Goal: Transaction & Acquisition: Purchase product/service

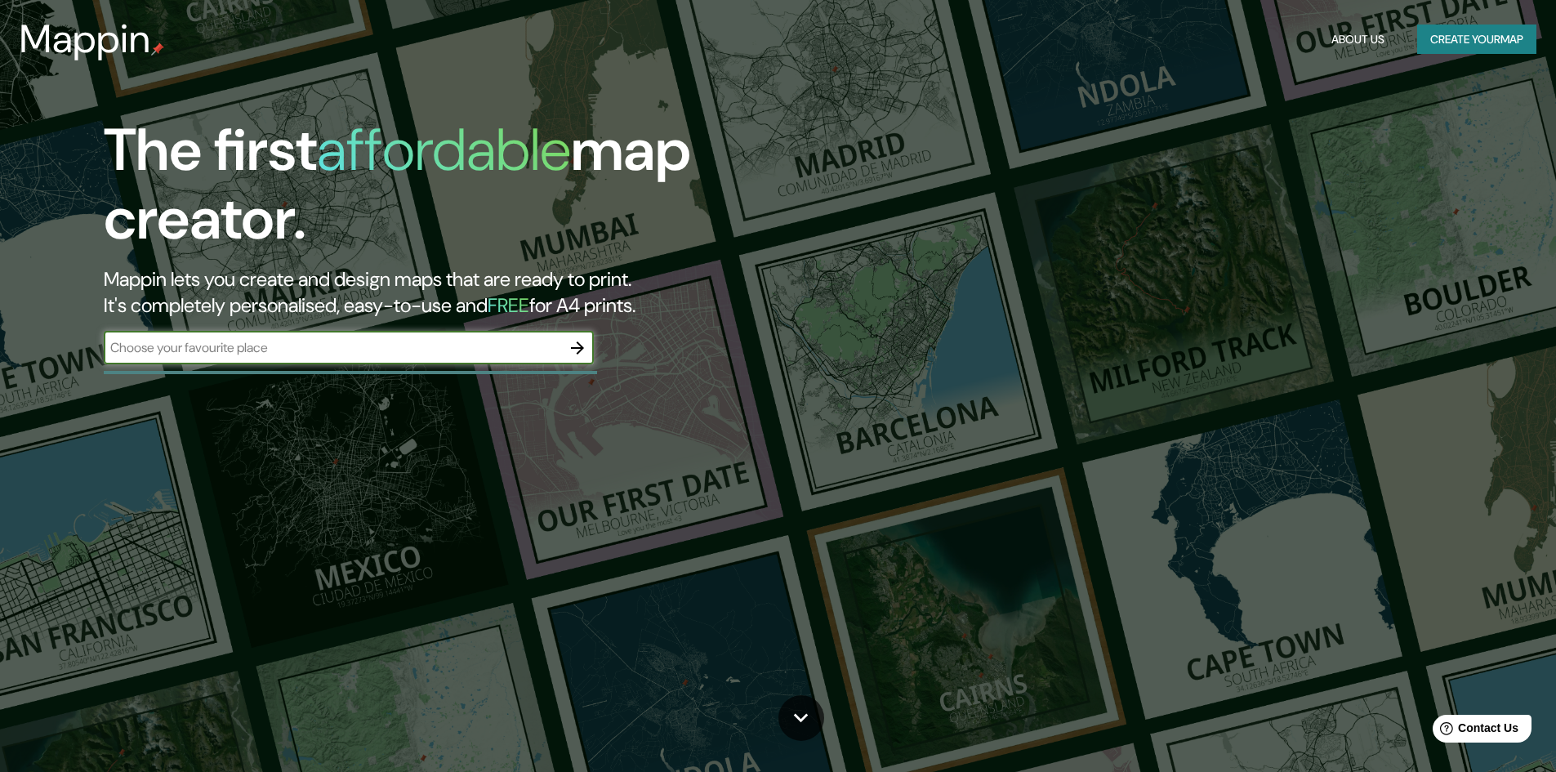
click at [269, 352] on input "text" at bounding box center [332, 347] width 457 height 19
click at [239, 346] on input "text" at bounding box center [332, 347] width 457 height 19
type input "piedra de los compadres, esquipulas chiquimula"
click at [582, 346] on icon "button" at bounding box center [577, 347] width 13 height 13
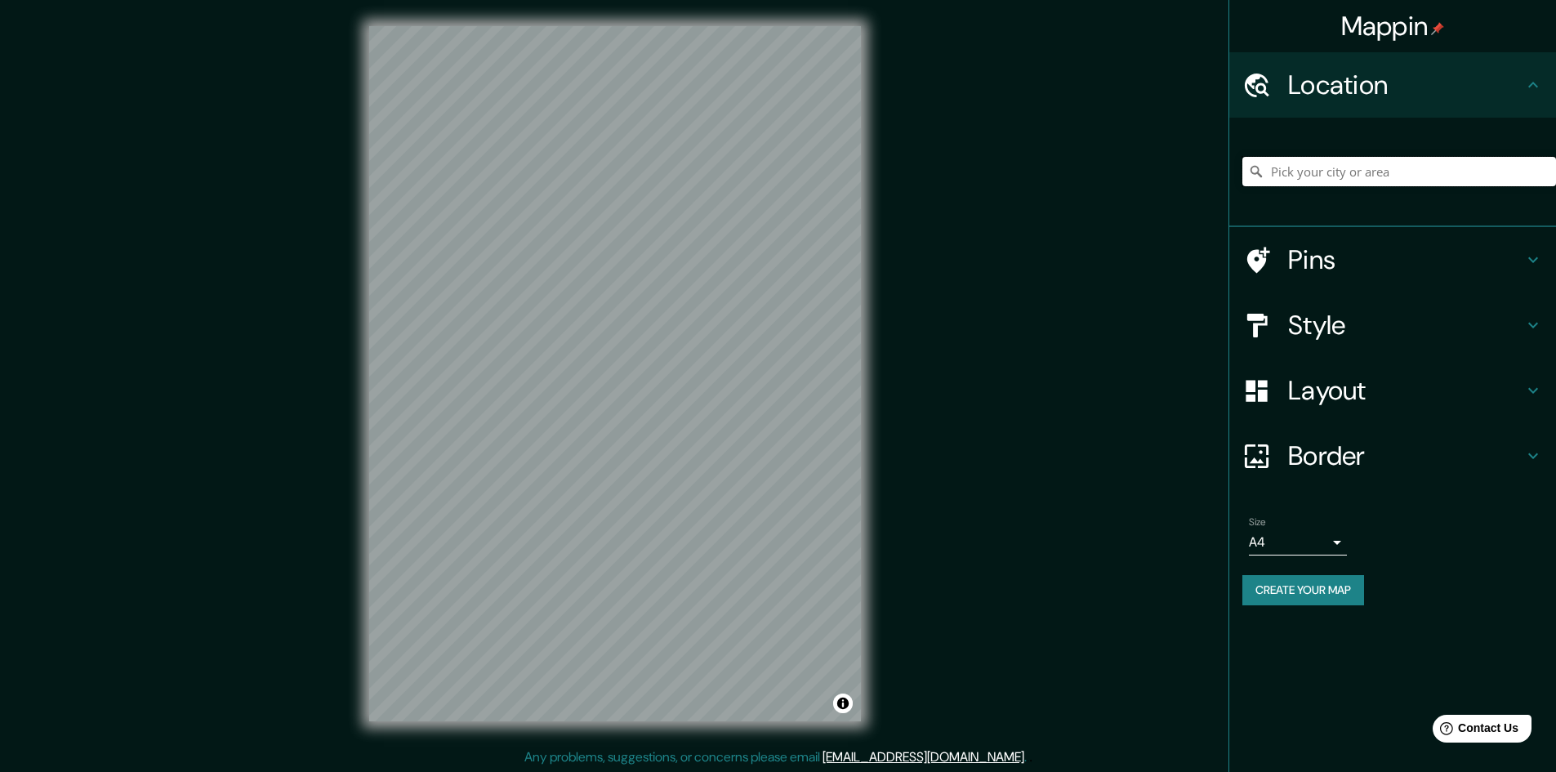
click at [1366, 170] on input "Pick your city or area" at bounding box center [1399, 171] width 314 height 29
click at [1363, 167] on input "Pick your city or area" at bounding box center [1399, 171] width 314 height 29
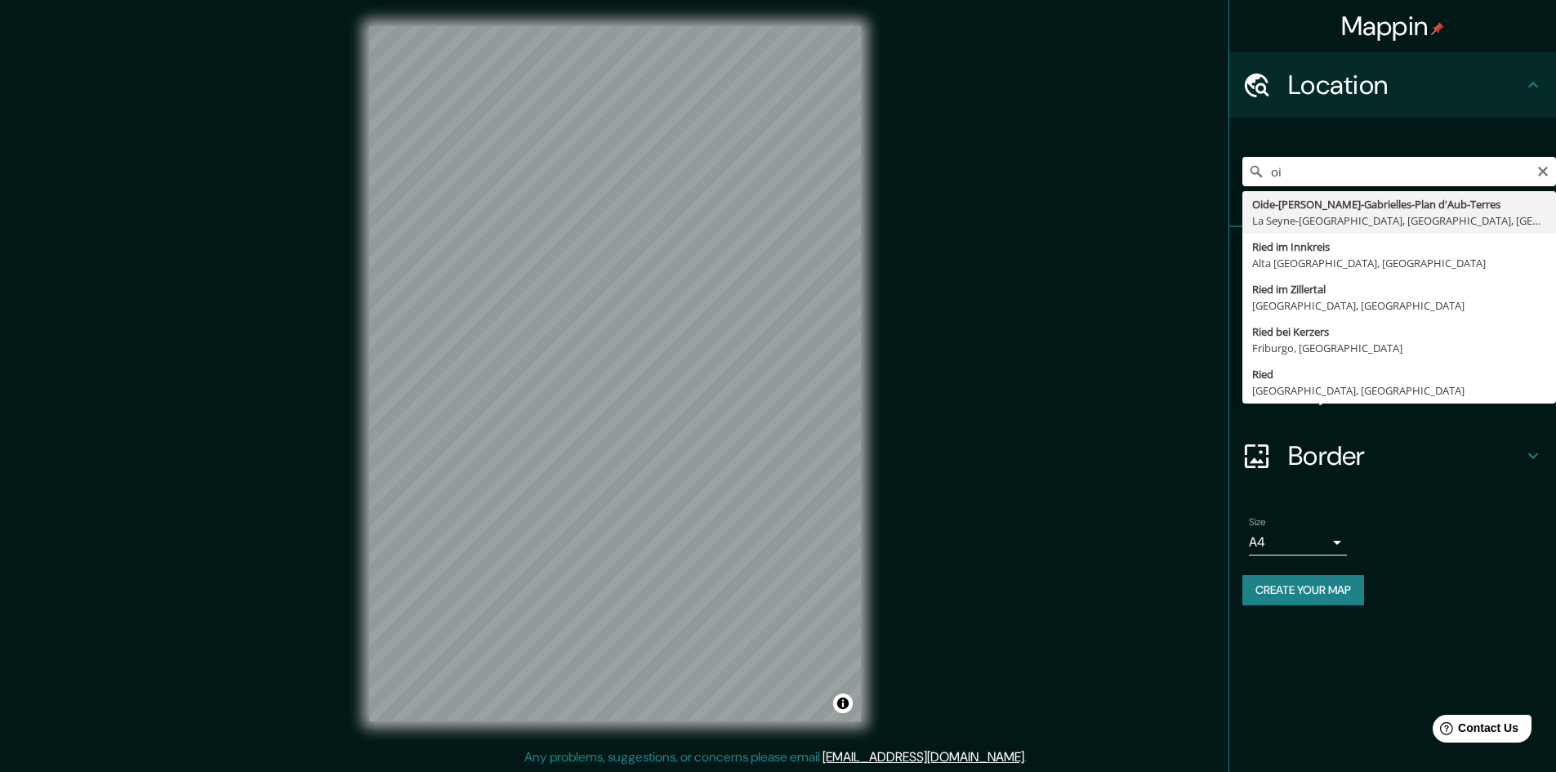
type input "o"
click at [1324, 172] on input "Los, 15377 [GEOGRAPHIC_DATA], [GEOGRAPHIC_DATA]" at bounding box center [1399, 171] width 314 height 29
type input "Los, 15377 [GEOGRAPHIC_DATA], [GEOGRAPHIC_DATA]"
click at [1544, 169] on icon "Clear" at bounding box center [1542, 171] width 13 height 13
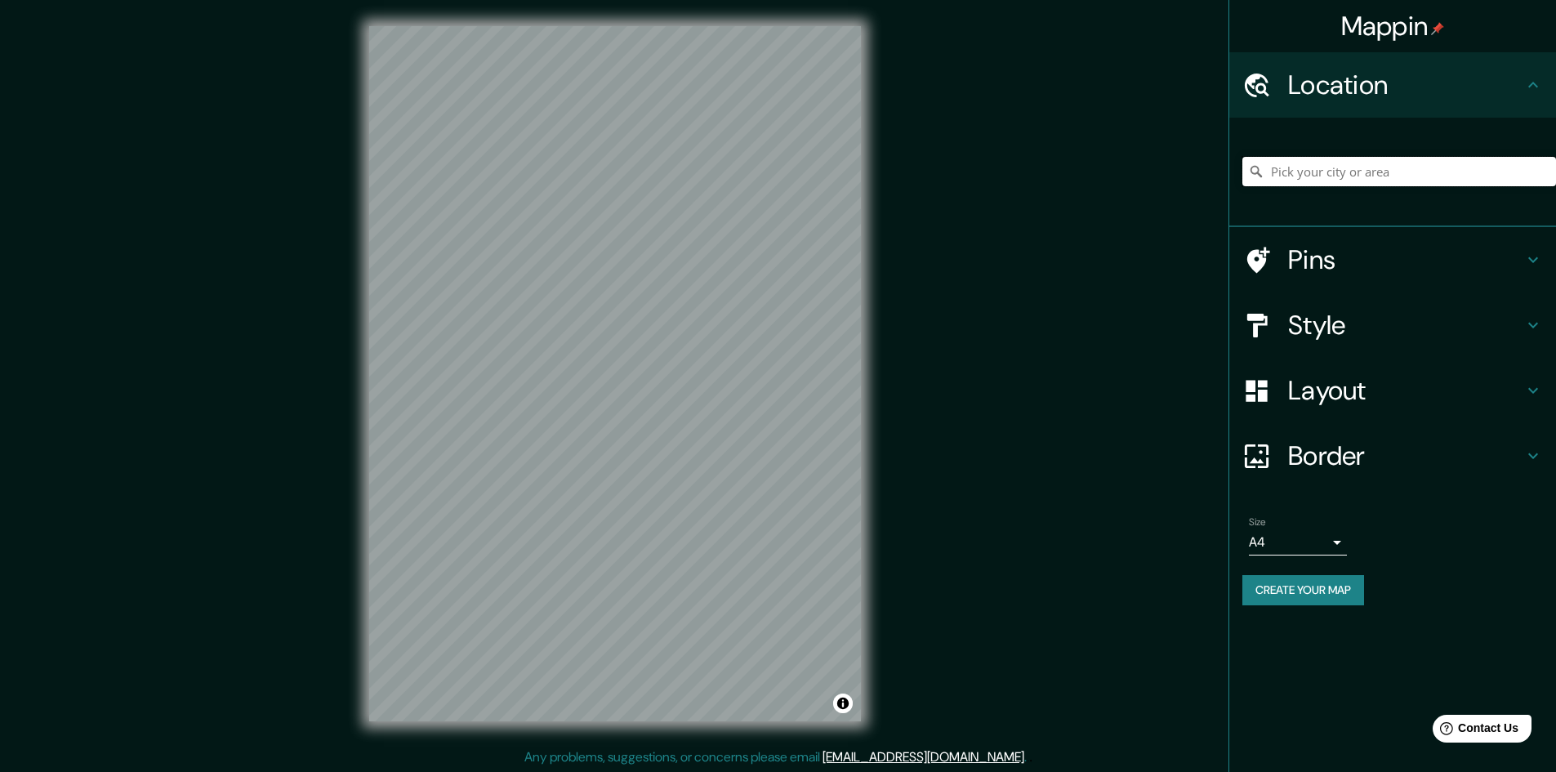
click at [1439, 179] on input "Pick your city or area" at bounding box center [1399, 171] width 314 height 29
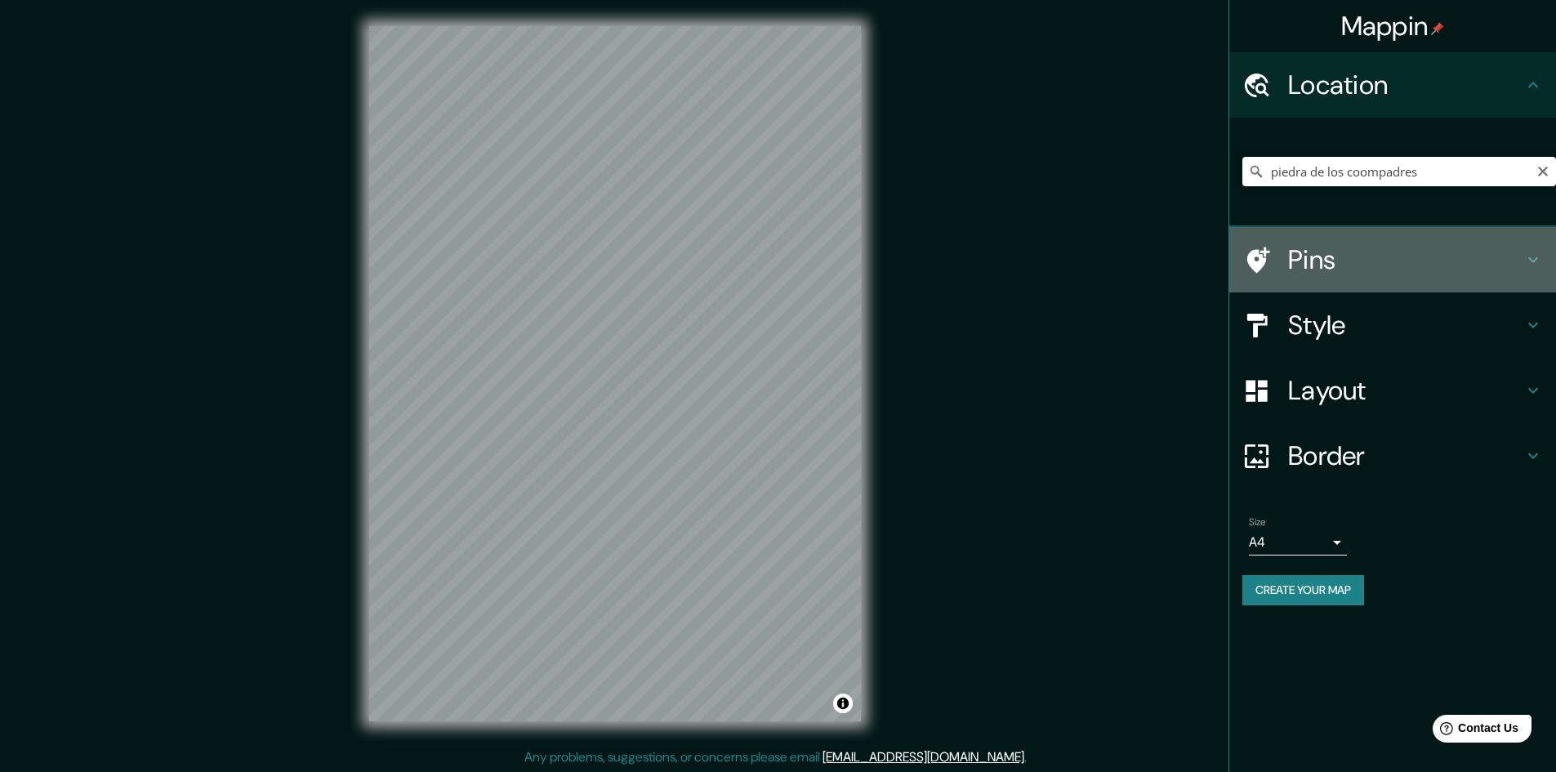
click at [1538, 266] on icon at bounding box center [1533, 260] width 20 height 20
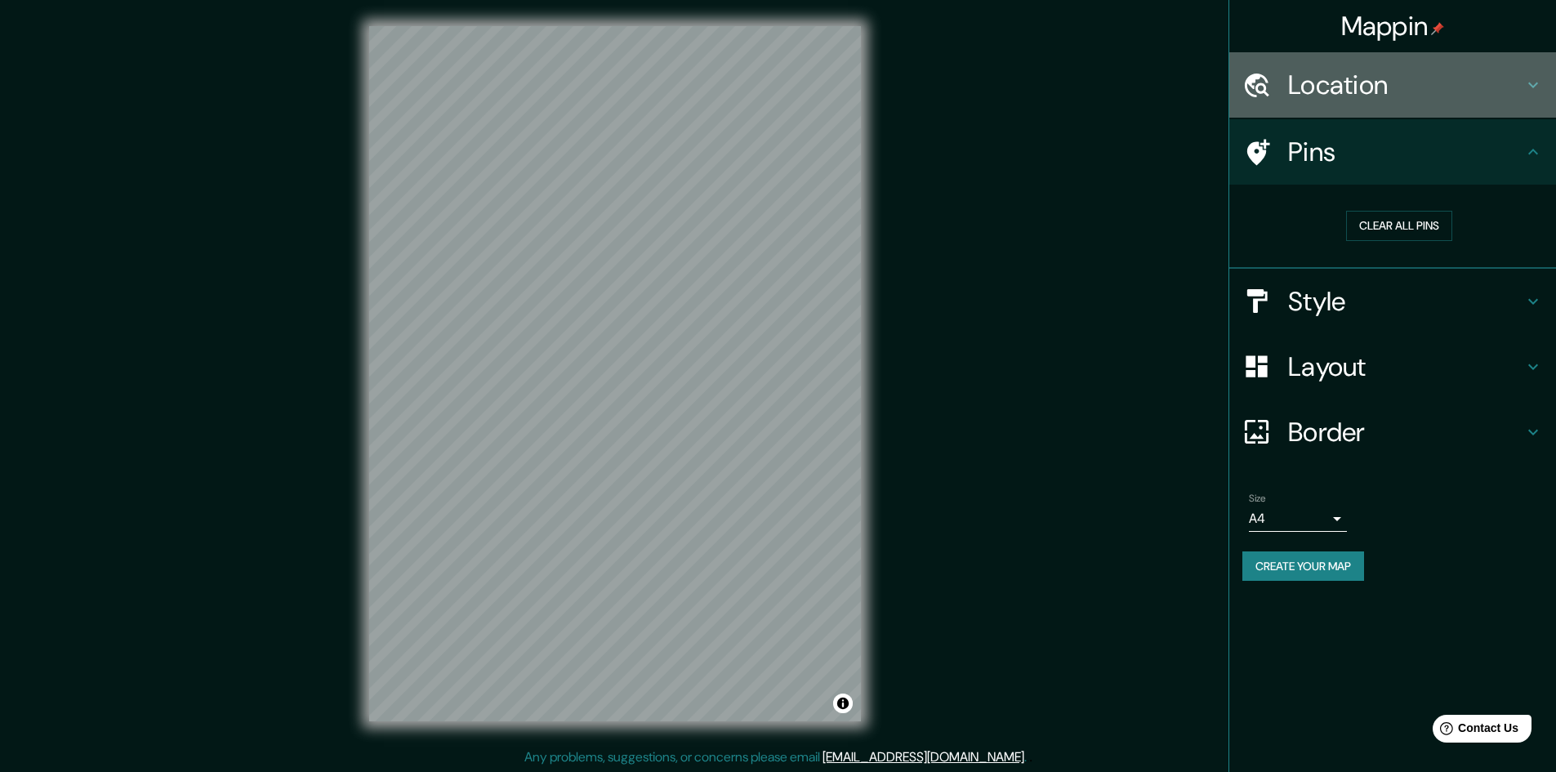
click at [1423, 91] on h4 "Location" at bounding box center [1405, 85] width 235 height 33
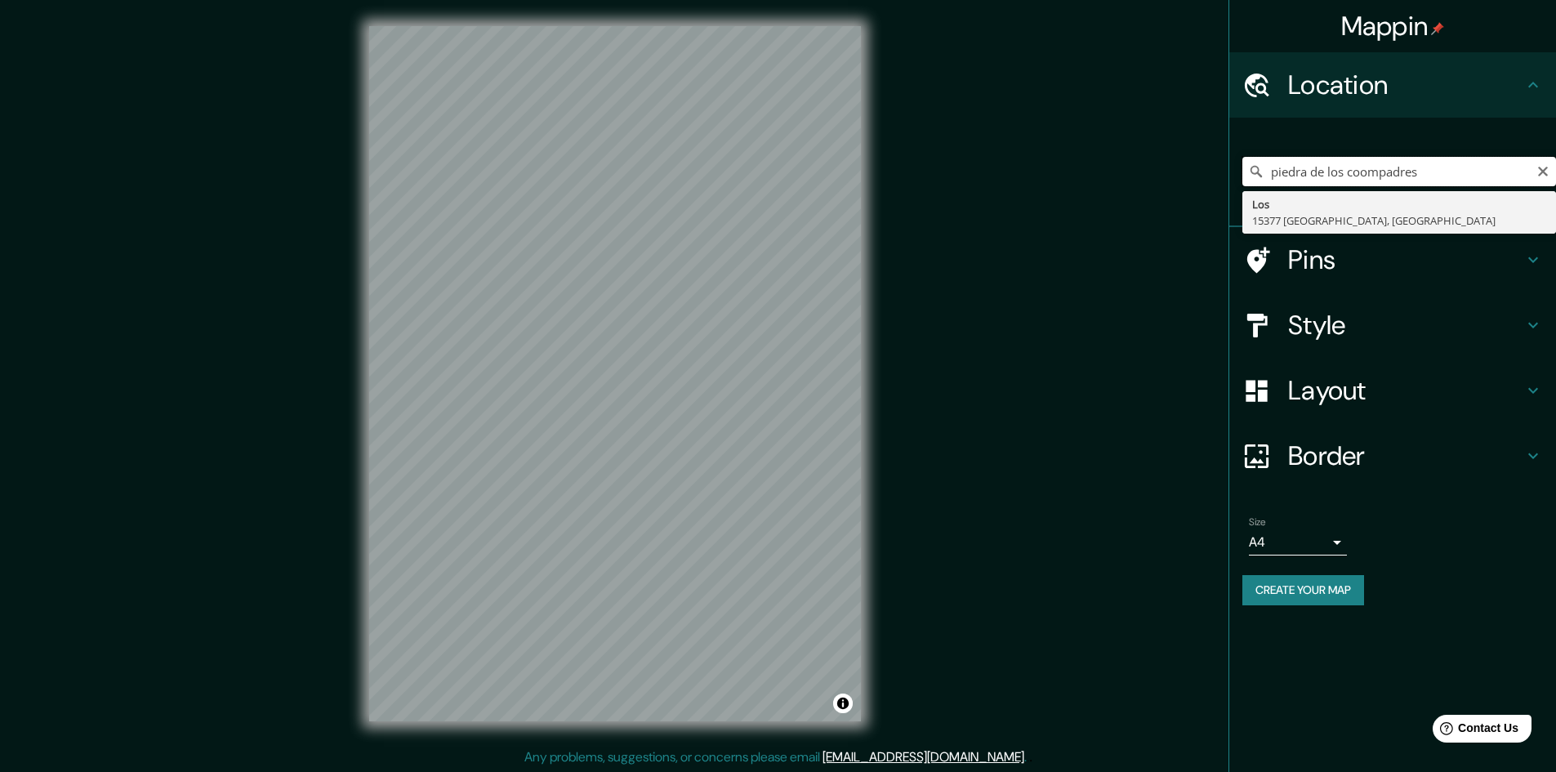
click at [1363, 165] on input "piedra de los coompadres" at bounding box center [1399, 171] width 314 height 29
drag, startPoint x: 1463, startPoint y: 168, endPoint x: 1064, endPoint y: 170, distance: 399.4
click at [1064, 170] on div "Mappin Location piedra de los coompadres [GEOGRAPHIC_DATA] 15377 [GEOGRAPHIC_DA…" at bounding box center [778, 387] width 1556 height 774
type input "[PERSON_NAME], Esquipulas, [GEOGRAPHIC_DATA], [GEOGRAPHIC_DATA]"
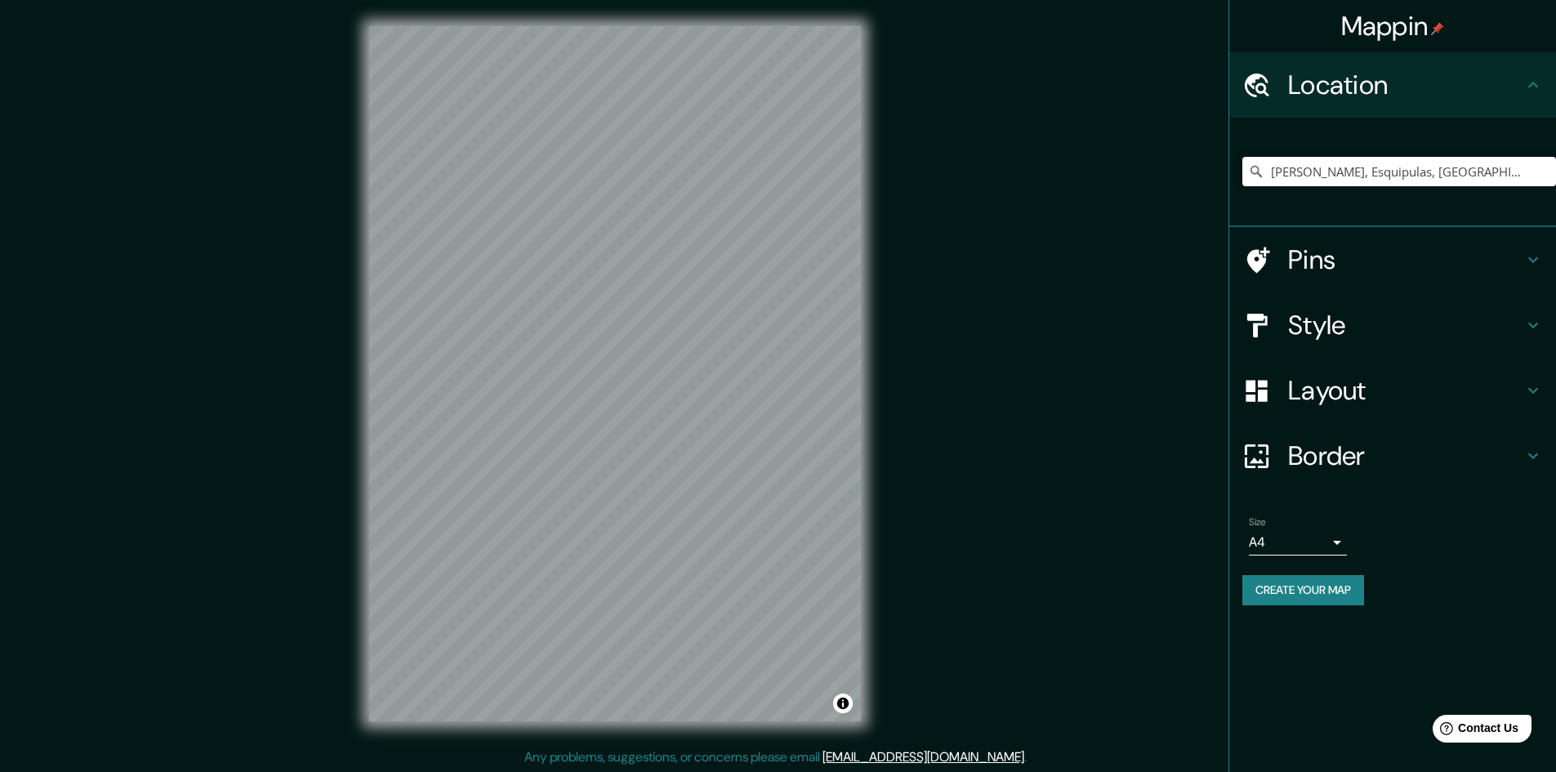
scroll to position [2, 0]
